Goal: Information Seeking & Learning: Learn about a topic

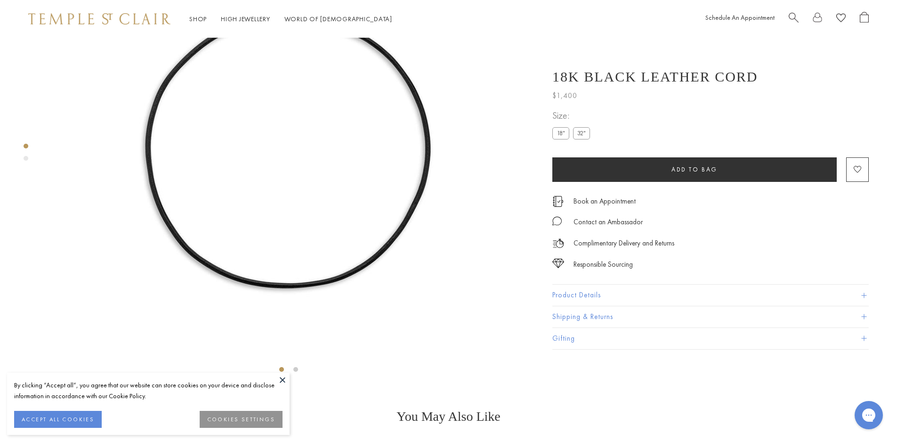
scroll to position [226, 0]
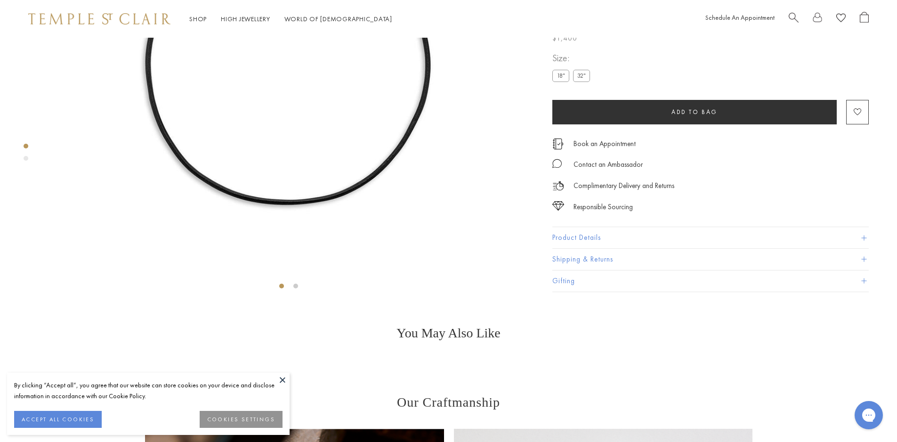
click at [277, 380] on button at bounding box center [282, 379] width 14 height 14
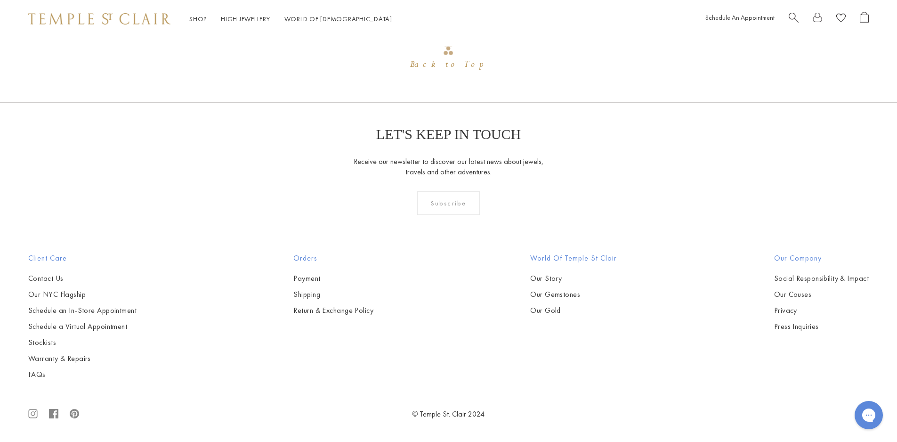
scroll to position [1338, 0]
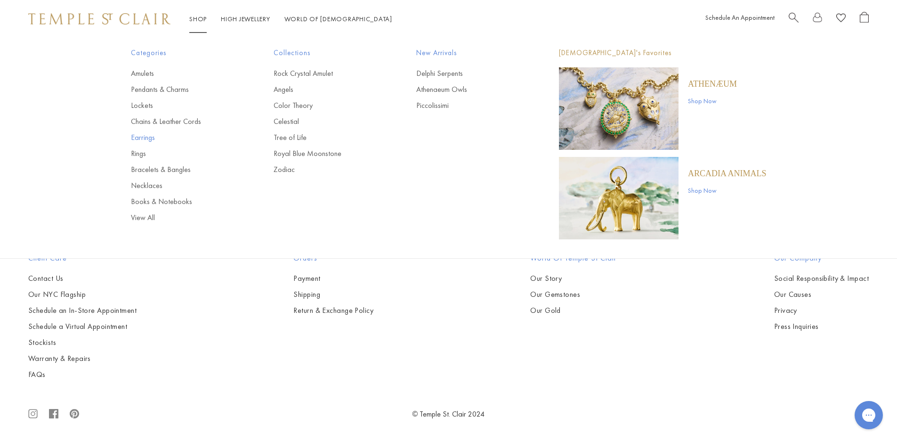
click at [147, 137] on link "Earrings" at bounding box center [183, 137] width 105 height 10
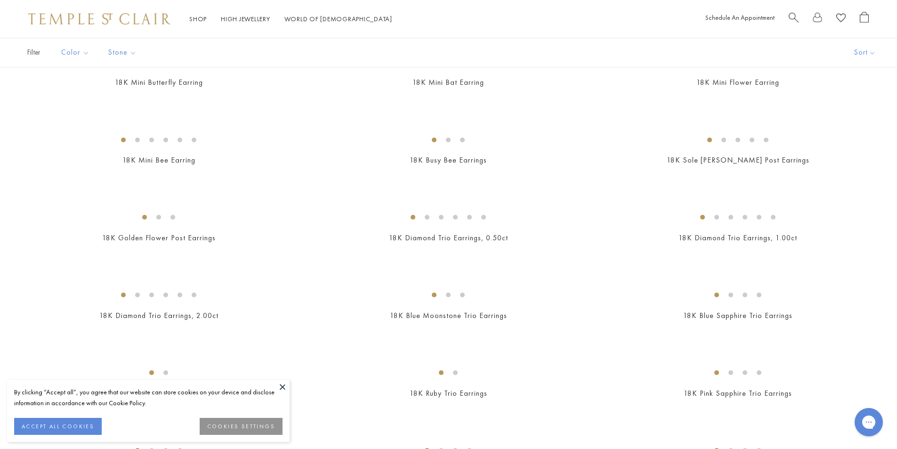
scroll to position [704, 0]
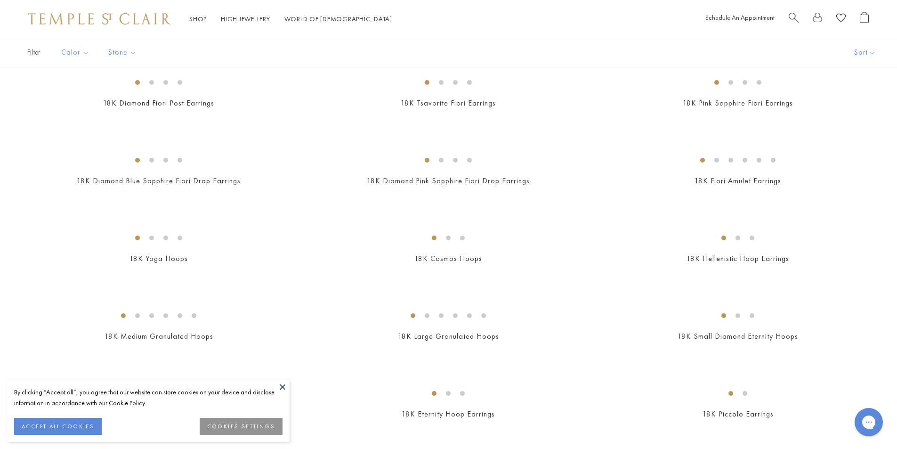
click at [280, 385] on button at bounding box center [282, 386] width 14 height 14
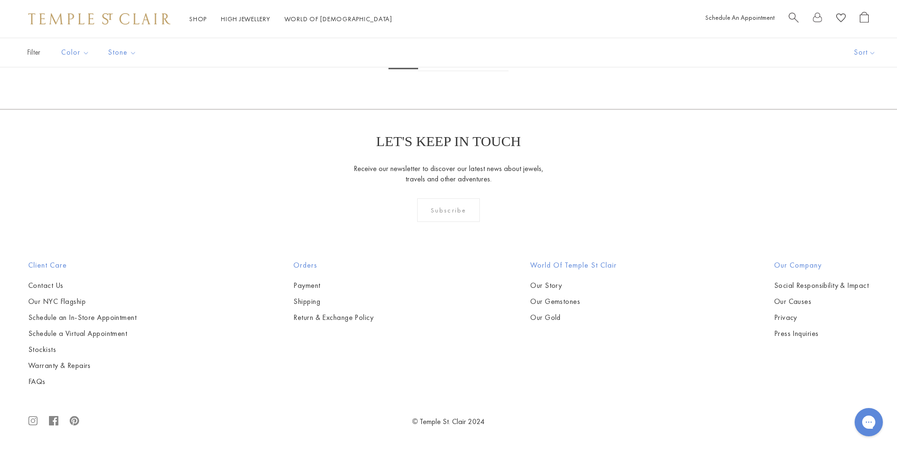
scroll to position [5269, 0]
click at [434, 71] on link "2" at bounding box center [433, 58] width 31 height 26
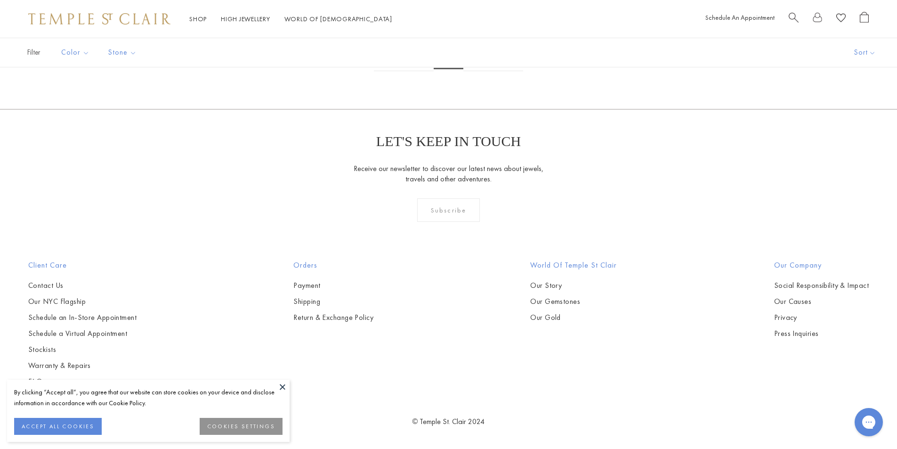
scroll to position [3766, 0]
click at [0, 0] on img at bounding box center [0, 0] width 0 height 0
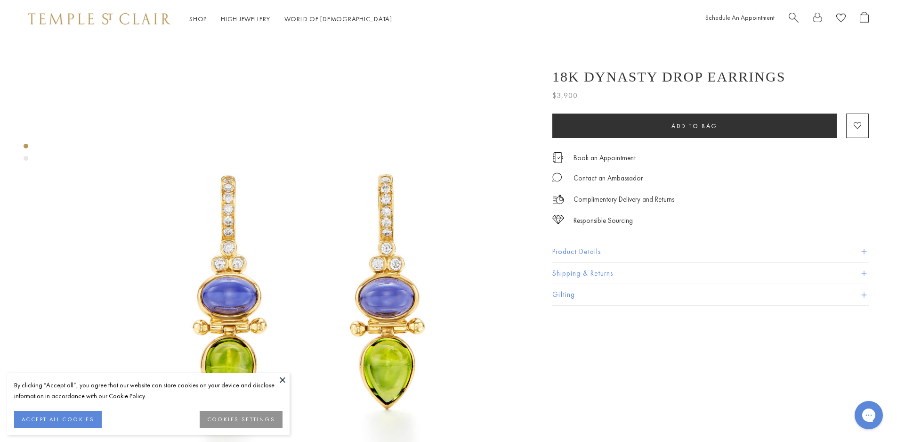
click at [615, 252] on button "Product Details" at bounding box center [710, 251] width 316 height 21
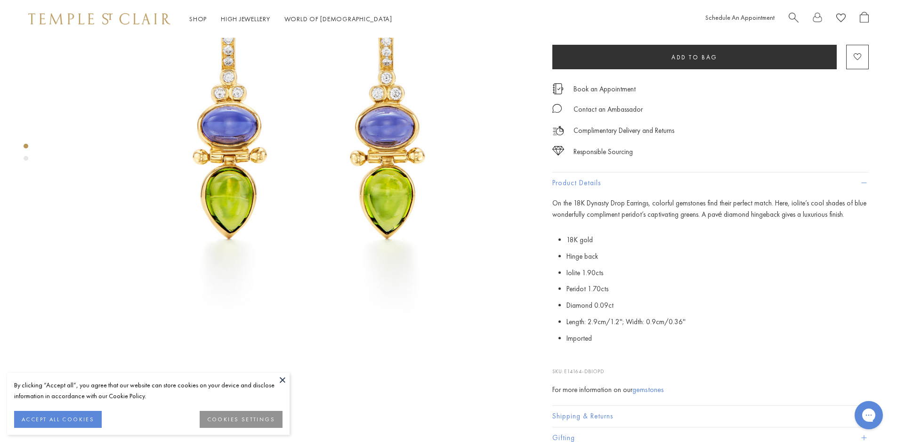
scroll to position [282, 0]
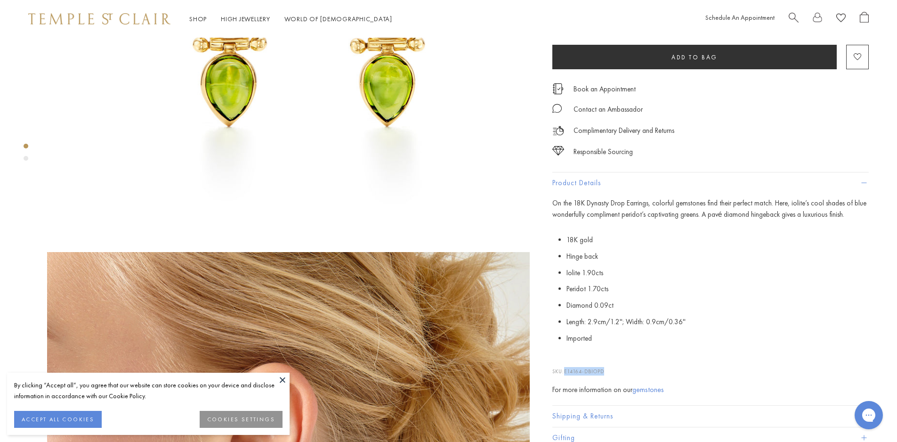
drag, startPoint x: 606, startPoint y: 371, endPoint x: 566, endPoint y: 371, distance: 39.5
click at [566, 371] on p "SKU: E14164-DBIOPD" at bounding box center [710, 366] width 316 height 18
copy span "E14164-DBIOPD"
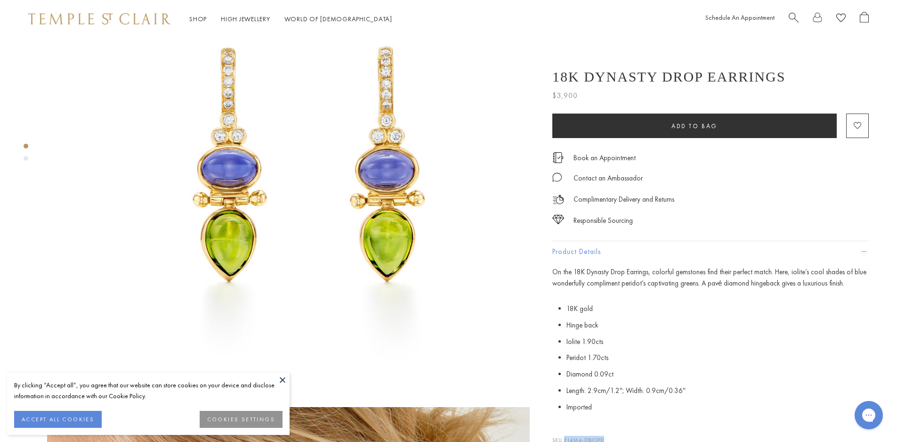
scroll to position [0, 0]
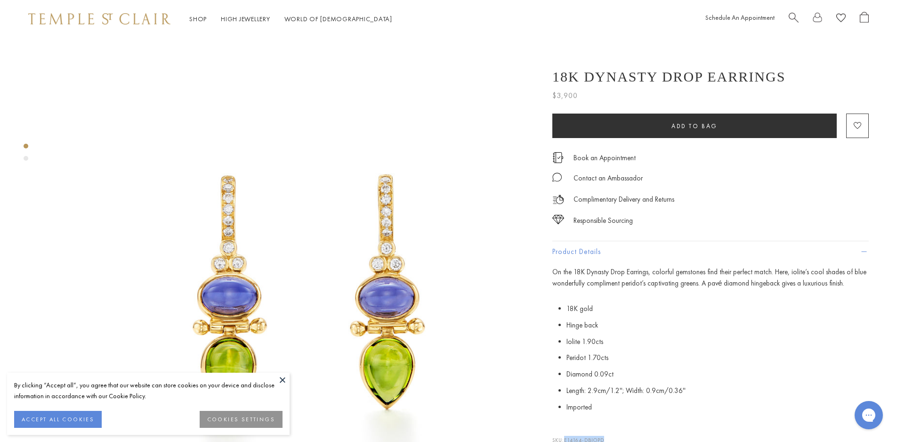
click at [280, 375] on button at bounding box center [282, 379] width 14 height 14
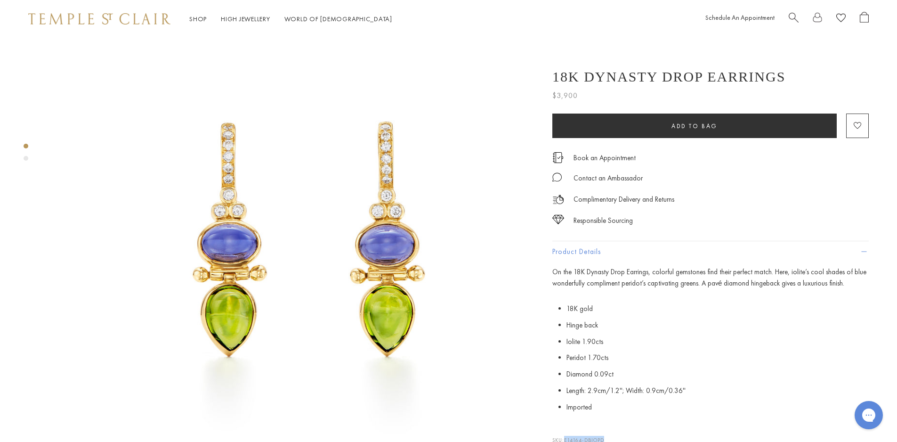
scroll to position [188, 0]
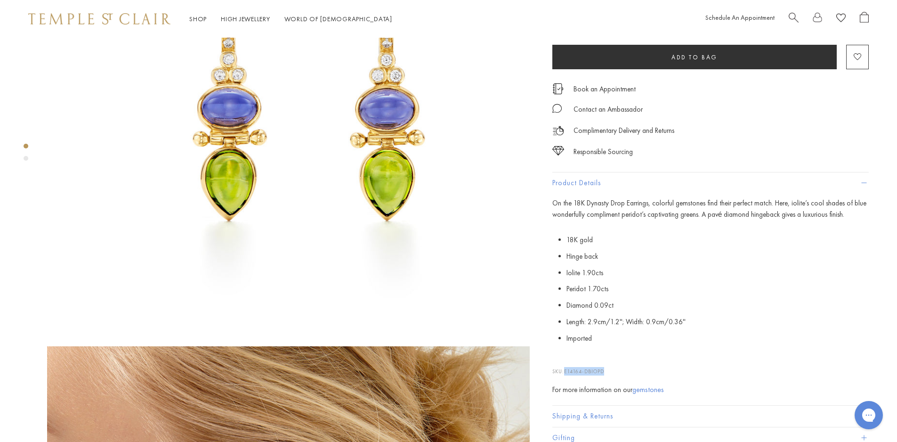
copy span "E14164-DBIOPD"
drag, startPoint x: 590, startPoint y: 368, endPoint x: 617, endPoint y: 260, distance: 111.1
click at [617, 260] on li "Hinge back" at bounding box center [717, 256] width 302 height 16
